Goal: Task Accomplishment & Management: Manage account settings

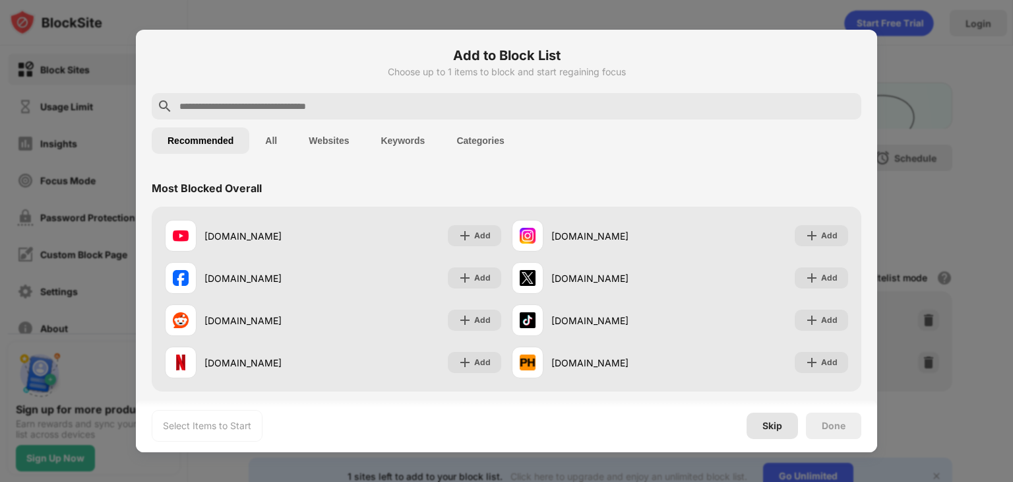
click at [778, 424] on div "Skip" at bounding box center [773, 425] width 20 height 11
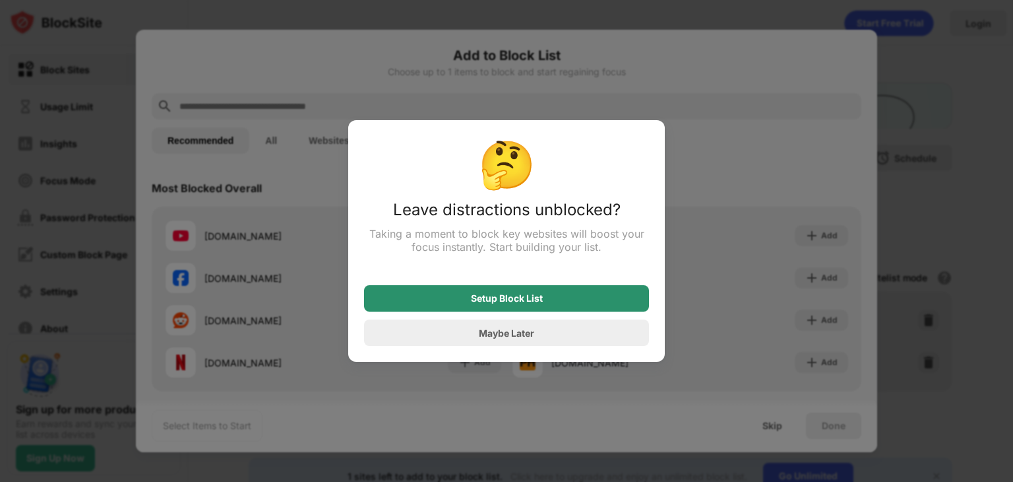
click at [605, 294] on div "Setup Block List" at bounding box center [506, 298] width 285 height 26
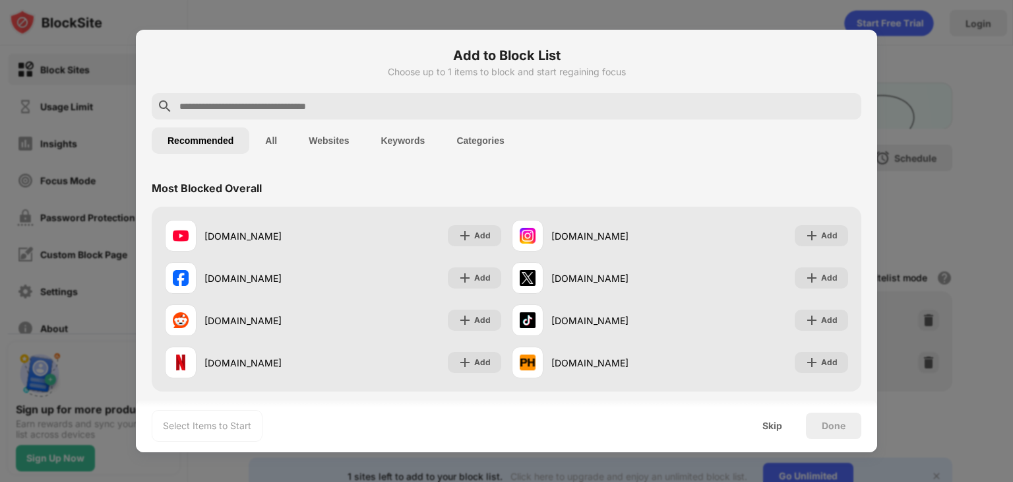
click at [872, 22] on div at bounding box center [506, 241] width 1013 height 482
click at [899, 14] on div at bounding box center [506, 241] width 1013 height 482
click at [777, 426] on div "Skip" at bounding box center [773, 425] width 20 height 11
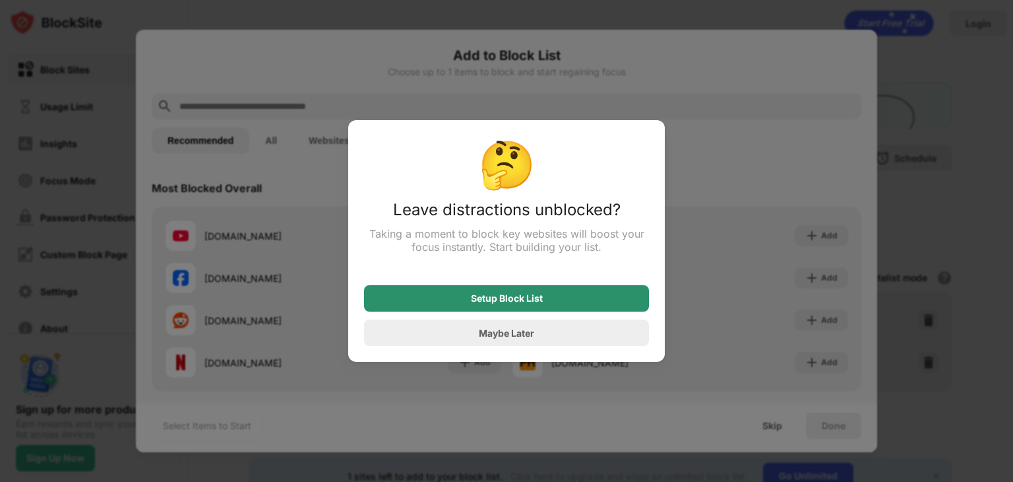
click at [618, 296] on div "Setup Block List" at bounding box center [506, 298] width 285 height 26
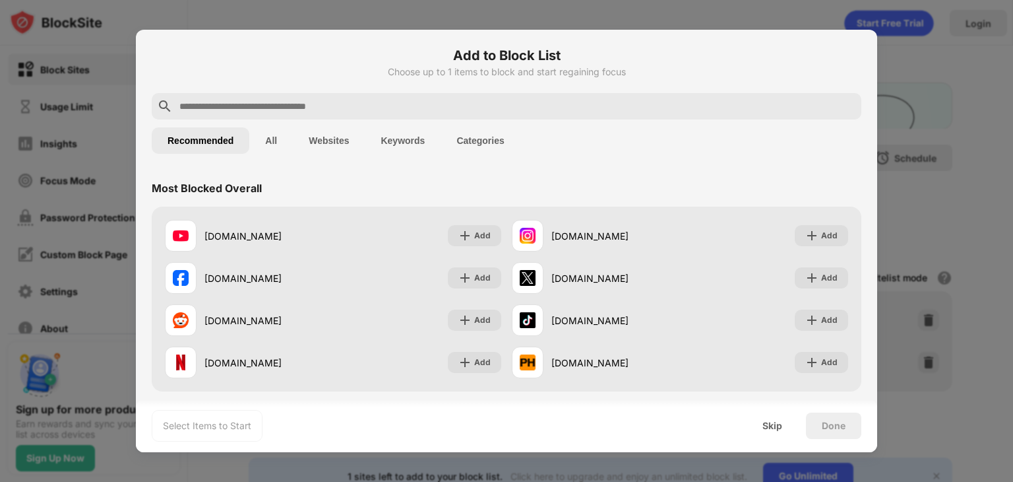
click at [841, 430] on div "Done" at bounding box center [834, 425] width 24 height 11
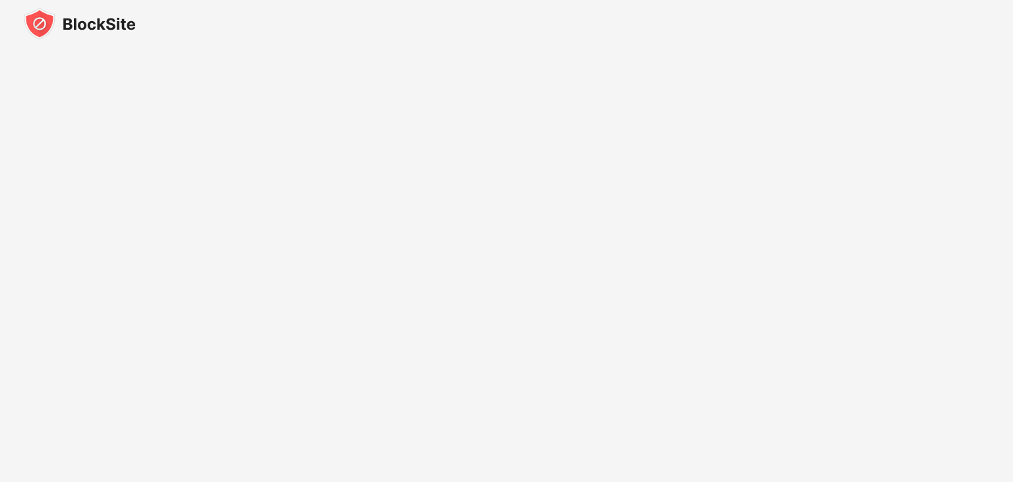
click at [100, 30] on img at bounding box center [80, 24] width 112 height 32
drag, startPoint x: 124, startPoint y: 30, endPoint x: 44, endPoint y: 20, distance: 81.1
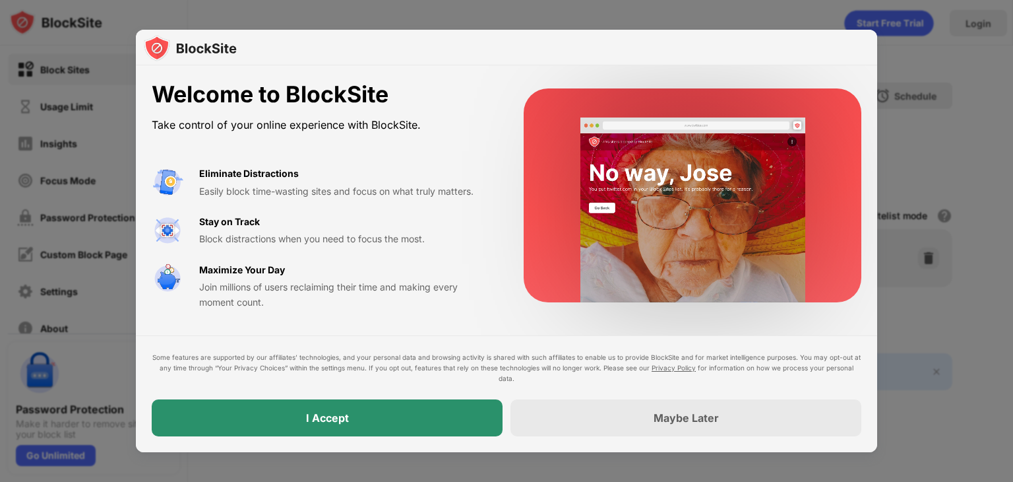
click at [337, 412] on div "I Accept" at bounding box center [327, 417] width 43 height 13
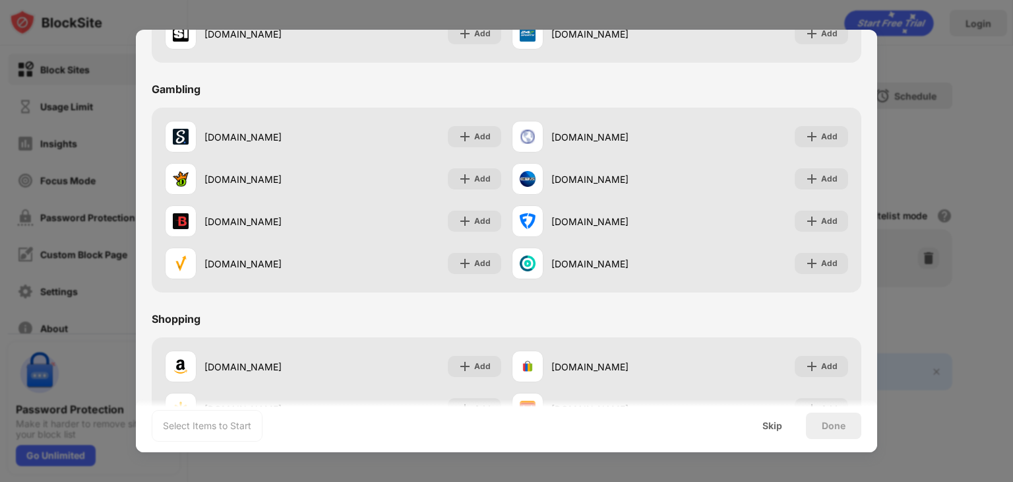
scroll to position [1383, 0]
